Goal: Transaction & Acquisition: Subscribe to service/newsletter

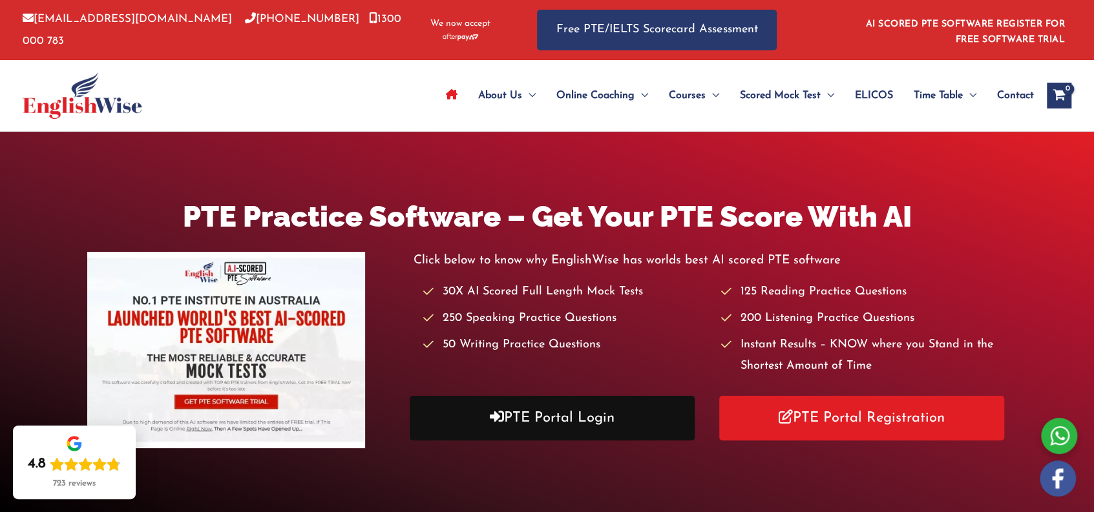
click at [543, 426] on link "PTE Portal Login" at bounding box center [552, 418] width 285 height 45
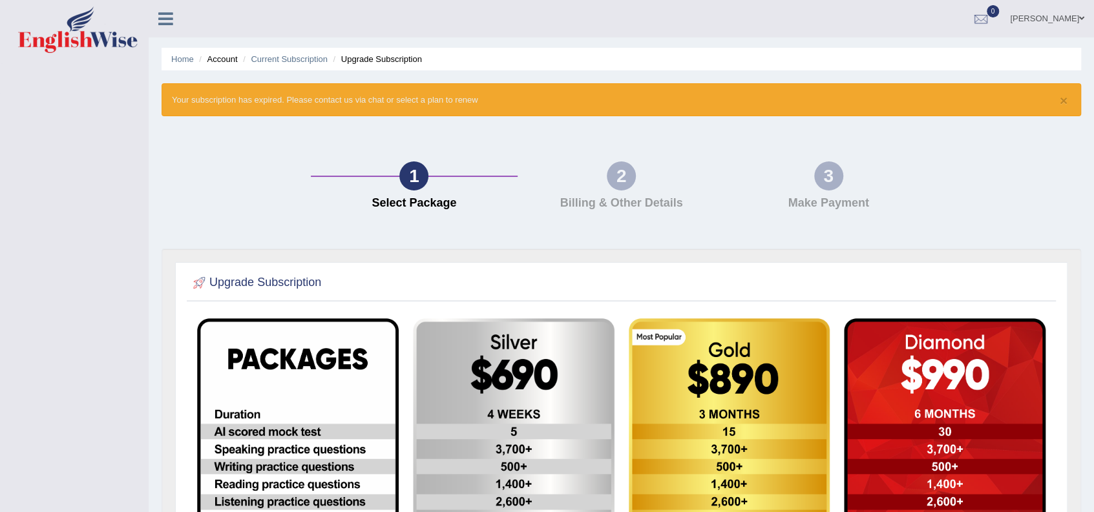
click at [408, 182] on div "1" at bounding box center [413, 176] width 29 height 29
click at [1017, 21] on link "[PERSON_NAME]" at bounding box center [1047, 17] width 94 height 34
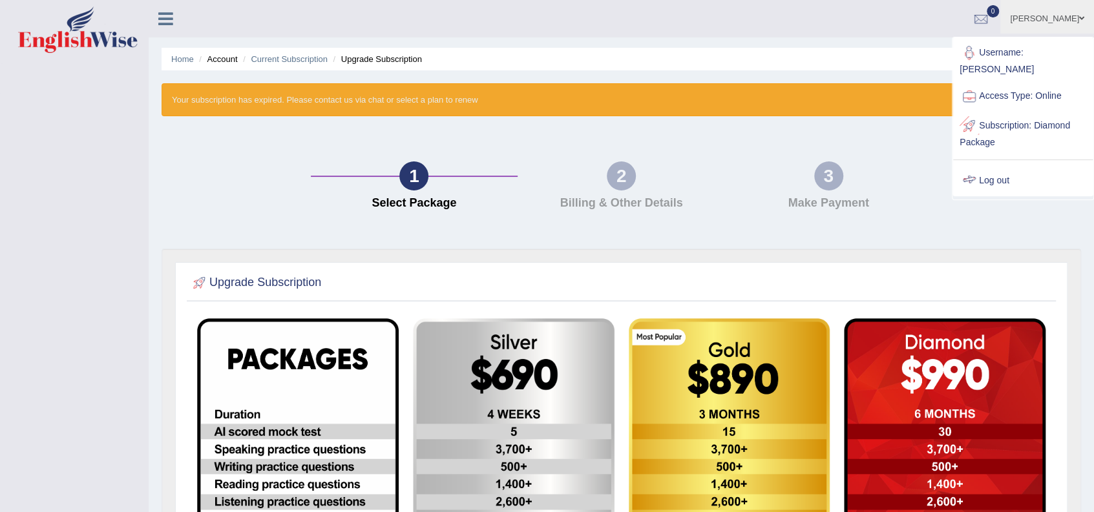
click at [956, 224] on div "1 Select Package 2 Billing & Other Details 3 Make Payment" at bounding box center [621, 189] width 932 height 120
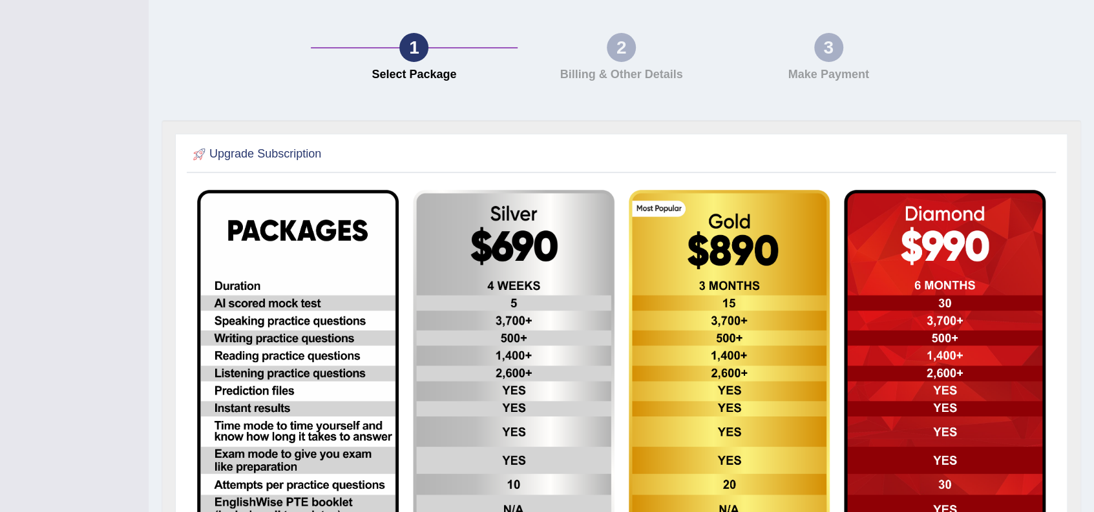
scroll to position [129, 0]
click at [733, 243] on img at bounding box center [730, 415] width 202 height 453
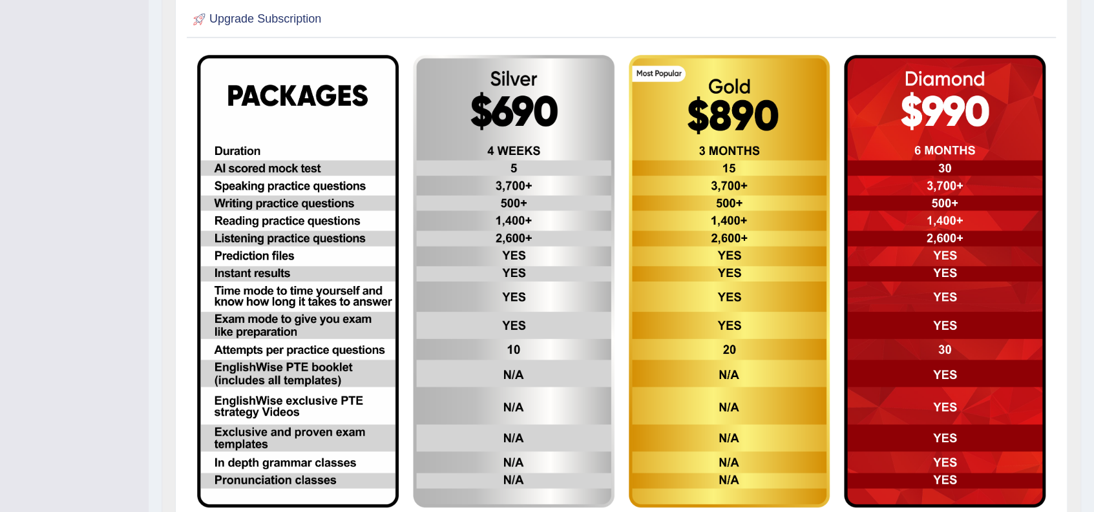
scroll to position [301, 0]
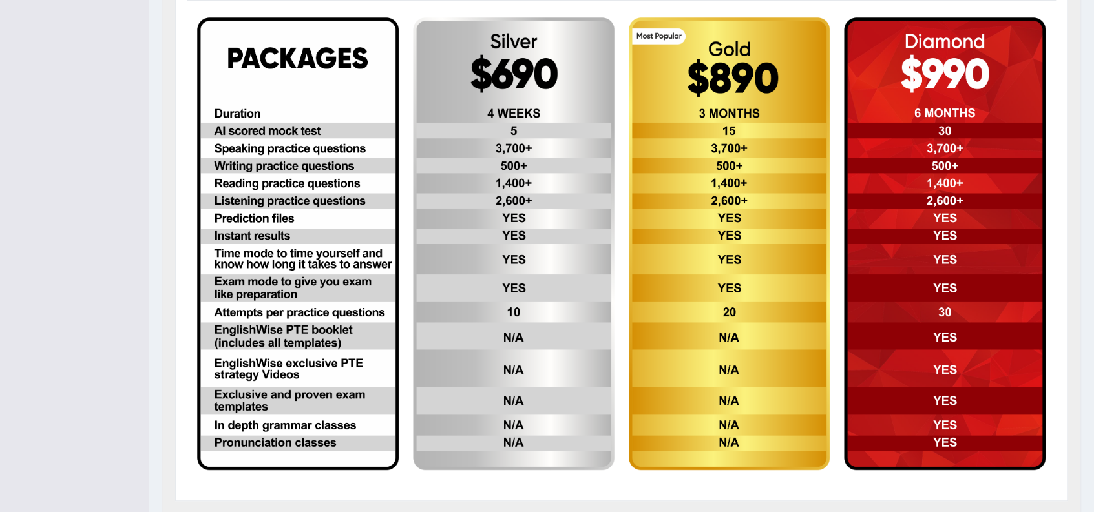
click at [276, 220] on img at bounding box center [298, 243] width 202 height 453
click at [451, 140] on img at bounding box center [514, 243] width 202 height 452
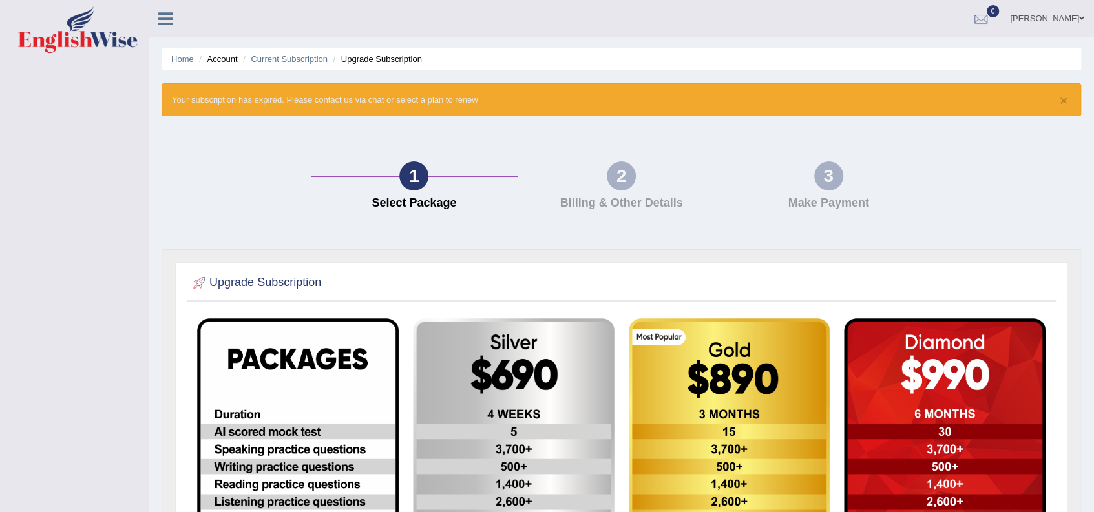
drag, startPoint x: 603, startPoint y: 223, endPoint x: 614, endPoint y: 205, distance: 20.6
click at [605, 223] on div "1 Select Package 2 Billing & Other Details 3 Make Payment" at bounding box center [621, 189] width 932 height 120
click at [287, 61] on link "Current Subscription" at bounding box center [289, 59] width 77 height 10
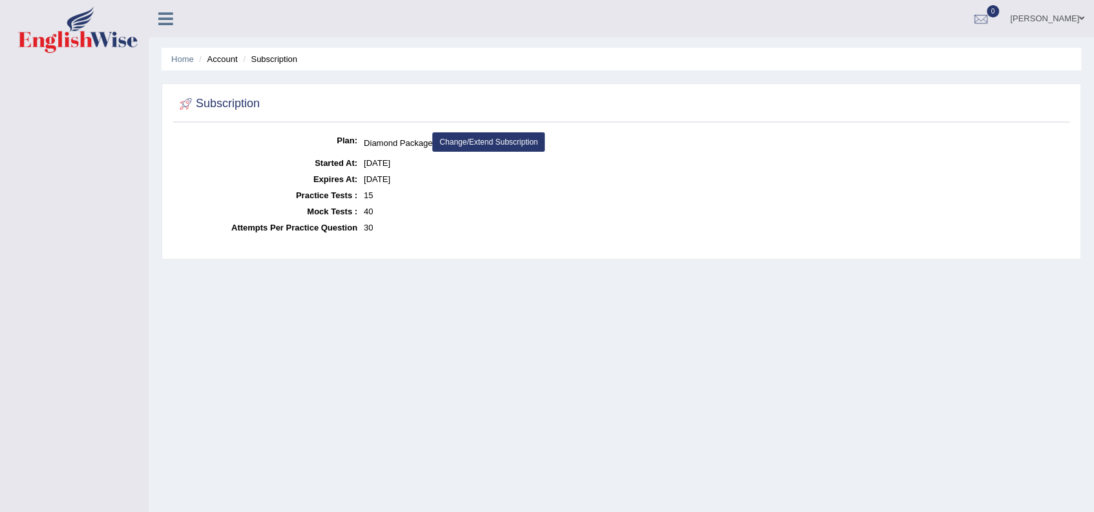
click at [528, 141] on link "Change/Extend Subscription" at bounding box center [488, 141] width 112 height 19
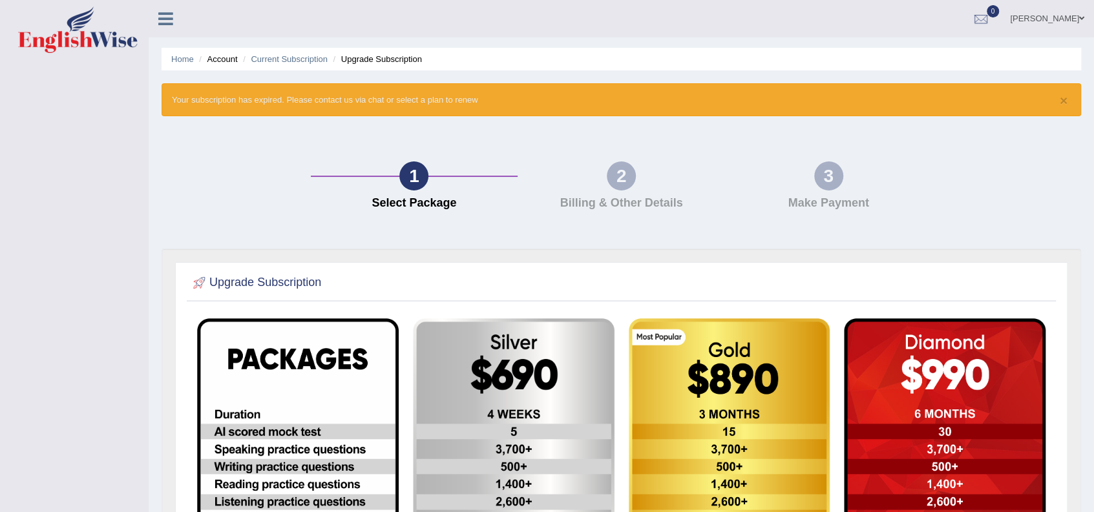
click at [226, 57] on li "Account" at bounding box center [216, 59] width 41 height 12
click at [185, 60] on link "Home" at bounding box center [182, 59] width 23 height 10
